Goal: Find specific page/section: Find specific page/section

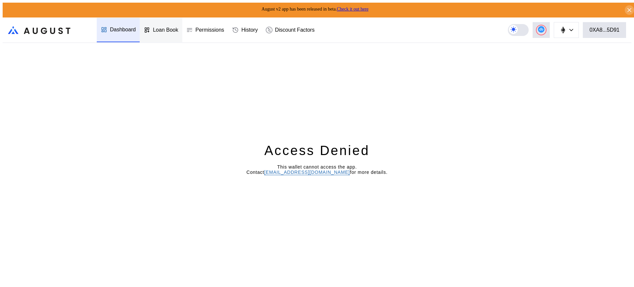
click at [164, 27] on div "Loan Book" at bounding box center [165, 30] width 25 height 6
click at [558, 56] on div "Access Denied This wallet cannot access the app. Contact [EMAIL_ADDRESS][DOMAIN…" at bounding box center [317, 166] width 629 height 247
click at [558, 56] on div "Access Denied This wallet cannot access the app. Contact operations@augustdigit…" at bounding box center [317, 166] width 629 height 247
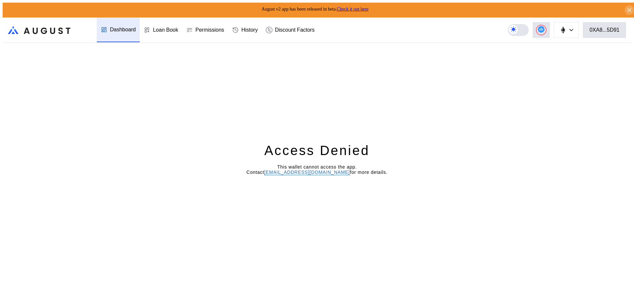
click at [558, 56] on div "Access Denied This wallet cannot access the app. Contact operations@augustdigit…" at bounding box center [317, 166] width 629 height 247
click at [164, 27] on div "Loan Book" at bounding box center [165, 30] width 25 height 6
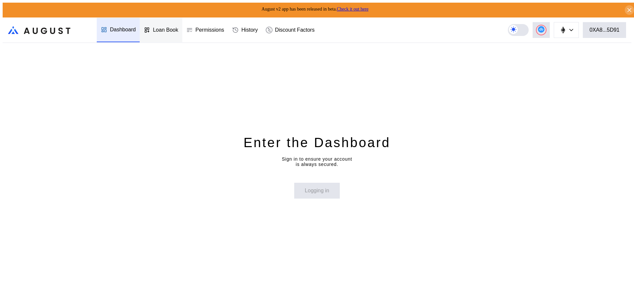
click at [164, 27] on div "Loan Book" at bounding box center [165, 30] width 25 height 6
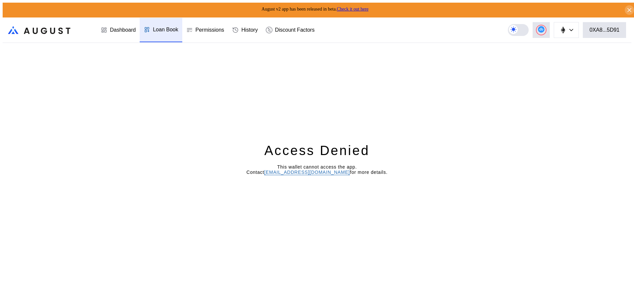
click at [164, 27] on div "Loan Book" at bounding box center [165, 30] width 25 height 6
